Goal: Register for event/course

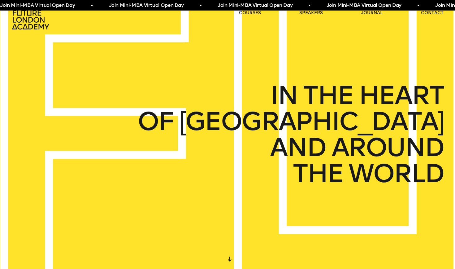
click at [128, 6] on span "Join Mini-MBA Virtual Open Day • Join Mini-MBA Virtual Open Day • Join Mini-MBA…" at bounding box center [272, 6] width 544 height 8
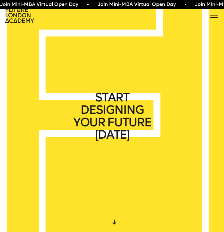
click at [215, 15] on div at bounding box center [214, 15] width 10 height 10
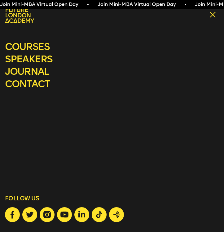
click at [36, 38] on nav "courses speakers journal contact" at bounding box center [112, 105] width 214 height 155
click at [38, 46] on link "courses" at bounding box center [112, 47] width 214 height 10
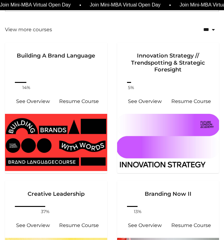
scroll to position [109, 0]
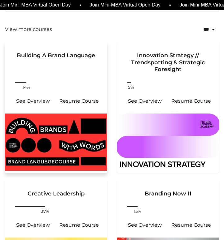
click at [67, 75] on link "Building A Brand Language" at bounding box center [56, 61] width 102 height 38
